Goal: Task Accomplishment & Management: Complete application form

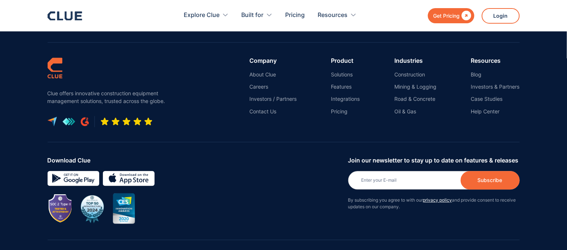
scroll to position [3408, 0]
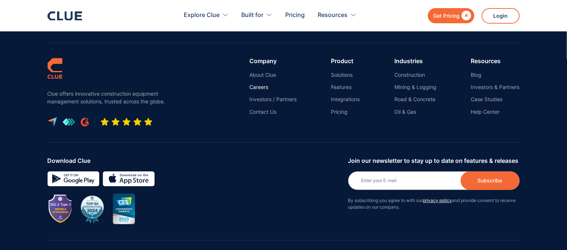
click at [254, 84] on link "Careers" at bounding box center [272, 87] width 47 height 7
click at [257, 84] on link "Careers" at bounding box center [272, 87] width 47 height 7
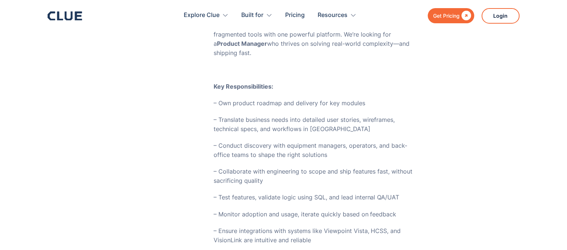
scroll to position [326, 0]
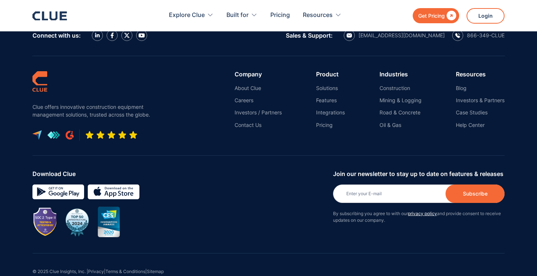
scroll to position [3399, 0]
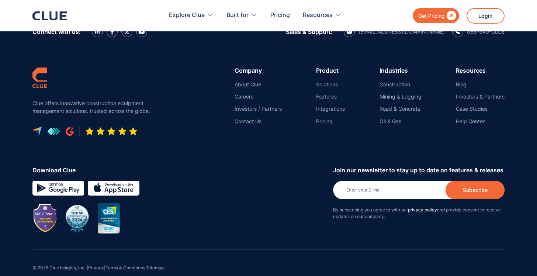
click at [243, 81] on ul "About Clue Careers Investors / Partners Contact Us" at bounding box center [257, 103] width 47 height 44
click at [242, 93] on link "Careers" at bounding box center [257, 96] width 47 height 7
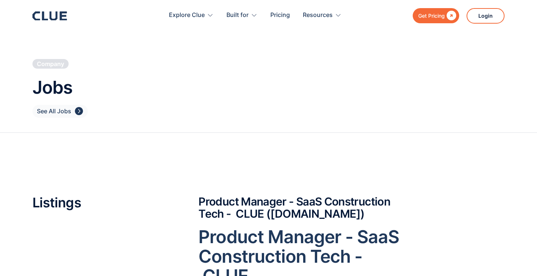
click at [246, 209] on h2 "Product Manager - SaaS Construction Tech - CLUE ([DOMAIN_NAME])" at bounding box center [299, 207] width 202 height 24
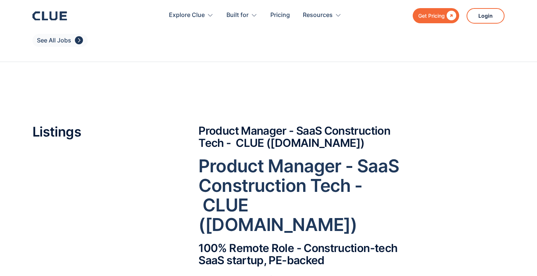
click at [245, 242] on h2 "100% Remote Role - Construction-tech SaaS startup, PE-backed" at bounding box center [299, 254] width 202 height 24
click at [258, 191] on h1 "Product Manager - SaaS Construction Tech - CLUE ([DOMAIN_NAME])" at bounding box center [299, 195] width 202 height 78
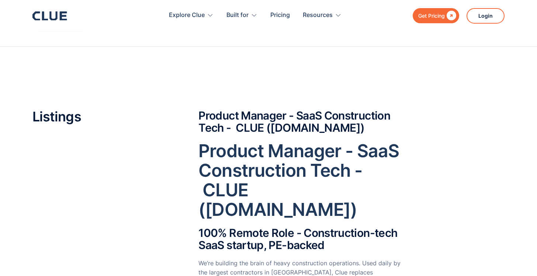
scroll to position [103, 0]
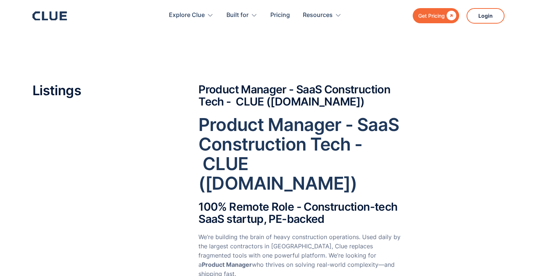
click at [299, 164] on h1 "Product Manager - SaaS Construction Tech - CLUE ([DOMAIN_NAME])" at bounding box center [299, 154] width 202 height 78
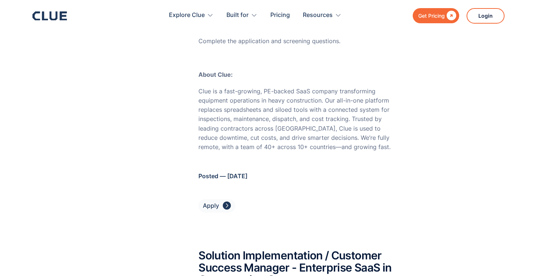
scroll to position [1181, 0]
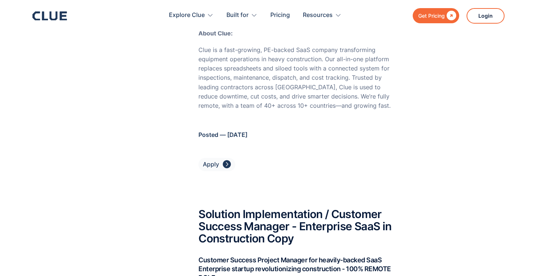
click at [218, 160] on div "Apply" at bounding box center [211, 164] width 16 height 9
